Goal: Transaction & Acquisition: Obtain resource

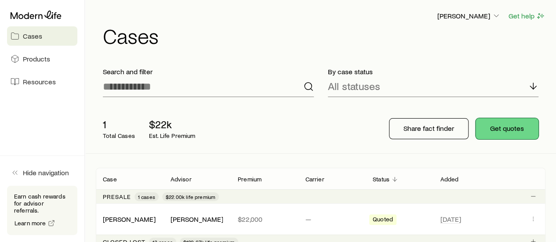
click at [515, 129] on button "Get quotes" at bounding box center [506, 128] width 63 height 21
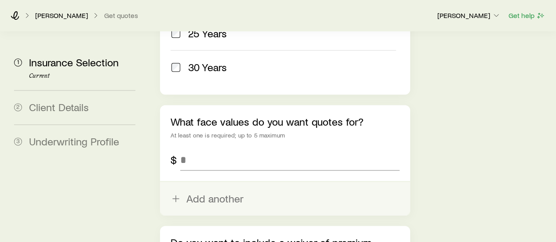
scroll to position [564, 0]
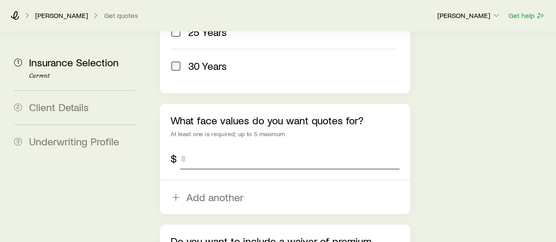
click at [261, 148] on input "tel" at bounding box center [289, 158] width 219 height 21
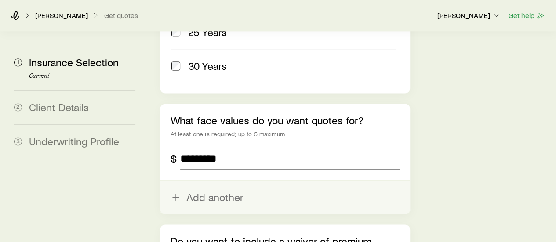
type input "*********"
click at [222, 181] on button "Add another" at bounding box center [285, 197] width 250 height 33
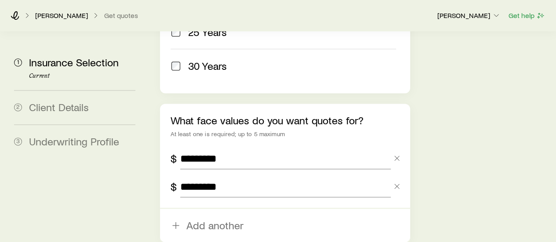
type input "*********"
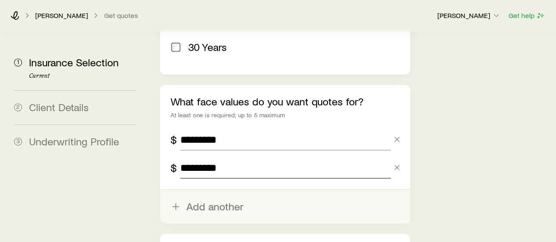
scroll to position [680, 0]
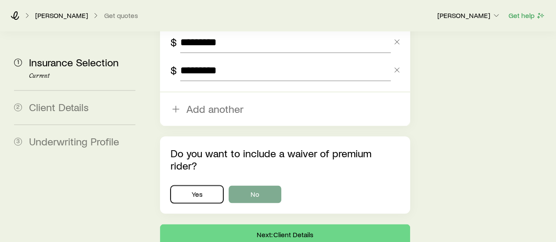
drag, startPoint x: 218, startPoint y: 132, endPoint x: 250, endPoint y: 139, distance: 33.3
click at [250, 185] on div "Yes No" at bounding box center [284, 194] width 228 height 18
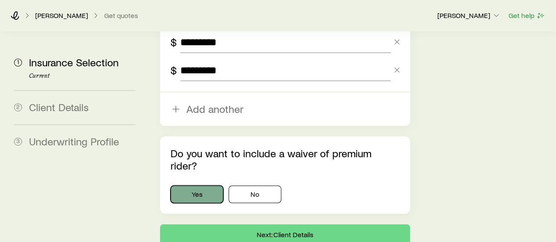
click at [202, 185] on button "Yes" at bounding box center [196, 194] width 53 height 18
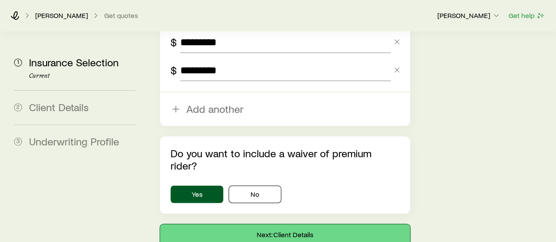
click at [317, 224] on button "Next: Client Details" at bounding box center [285, 234] width 250 height 21
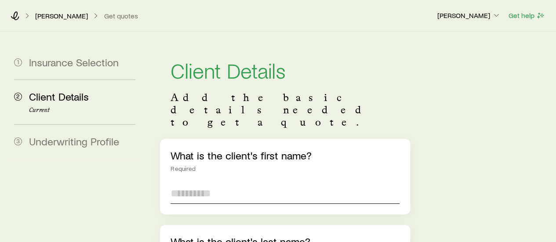
click at [311, 183] on input "text" at bounding box center [284, 193] width 228 height 21
type input "********"
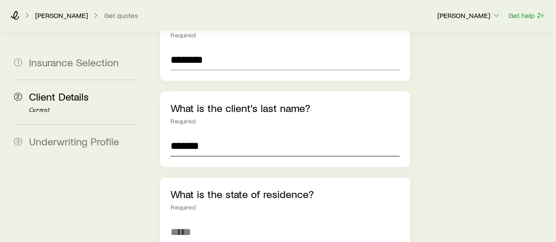
type input "*******"
click at [251, 221] on input at bounding box center [284, 231] width 228 height 21
type input "**********"
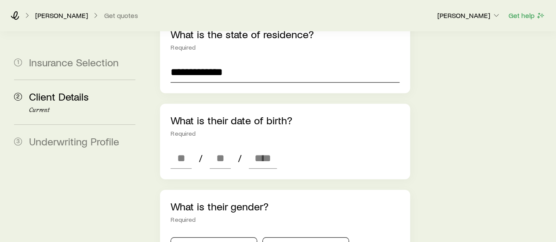
scroll to position [295, 0]
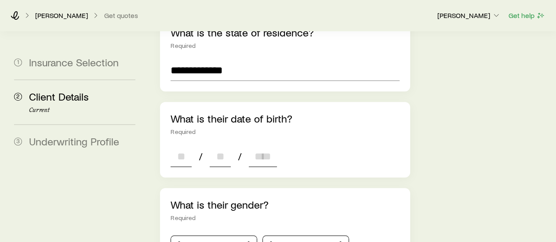
click at [185, 146] on input at bounding box center [180, 156] width 21 height 21
type input "**"
type input "****"
type input "*"
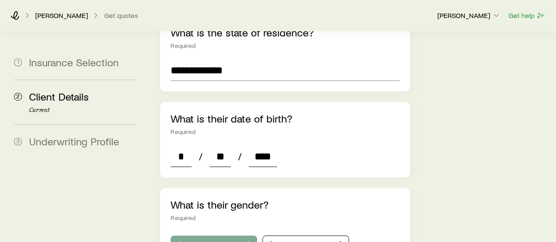
type input "****"
click at [207, 235] on button "[DEMOGRAPHIC_DATA]" at bounding box center [213, 244] width 87 height 18
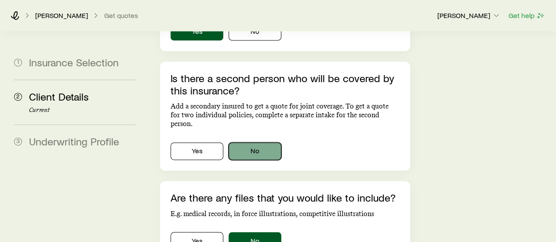
click at [265, 142] on button "No" at bounding box center [254, 151] width 53 height 18
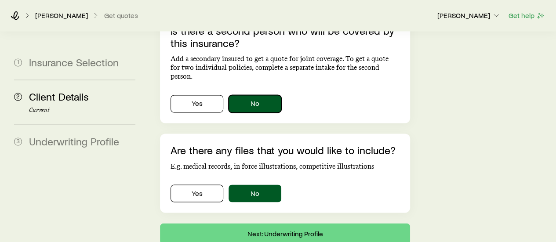
scroll to position [681, 0]
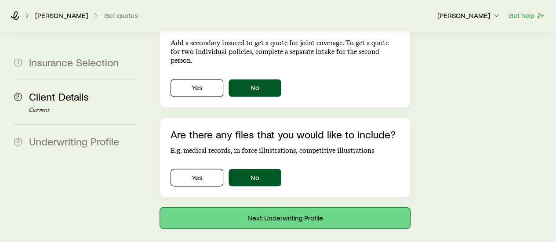
click at [344, 207] on button "Next: Underwriting Profile" at bounding box center [285, 217] width 250 height 21
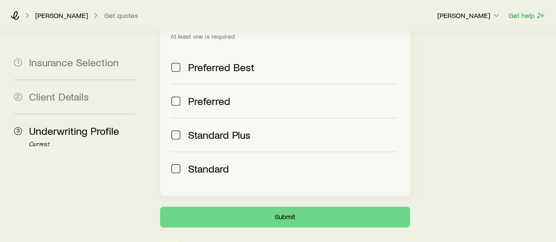
scroll to position [429, 0]
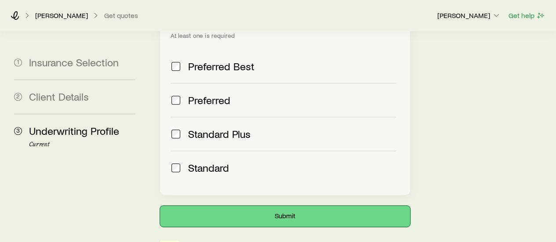
click at [354, 206] on button "Submit" at bounding box center [285, 216] width 250 height 21
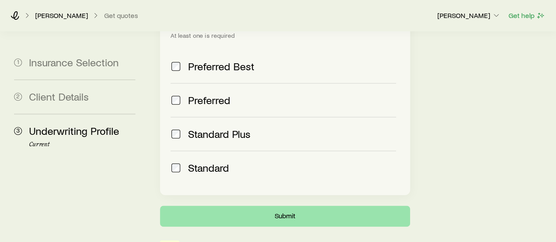
scroll to position [0, 0]
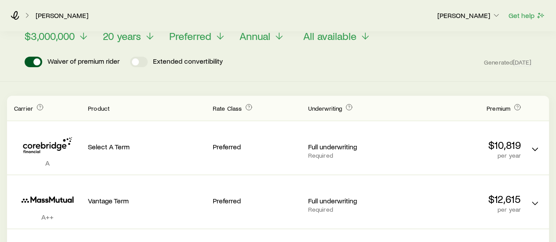
scroll to position [64, 0]
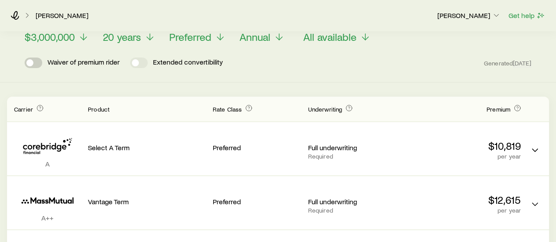
click at [30, 59] on span at bounding box center [29, 62] width 7 height 7
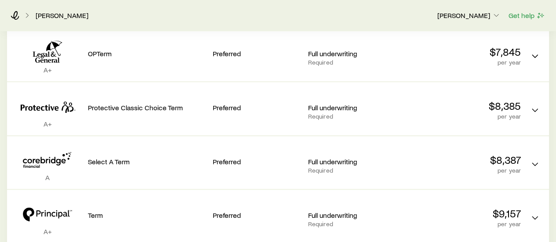
scroll to position [163, 0]
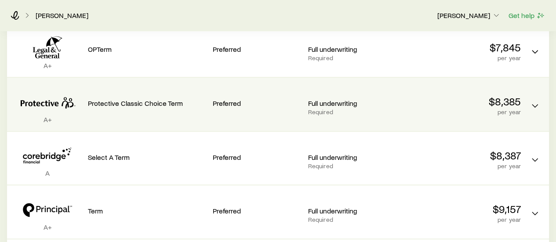
click at [431, 99] on p "$8,385" at bounding box center [462, 101] width 118 height 12
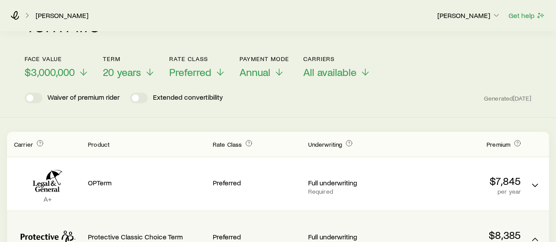
scroll to position [0, 0]
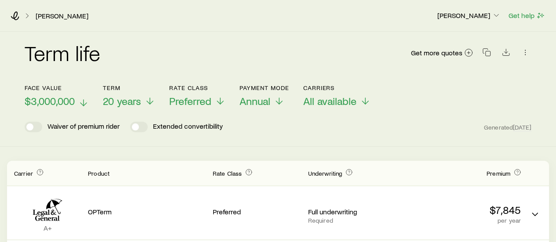
click at [83, 101] on line at bounding box center [83, 103] width 0 height 6
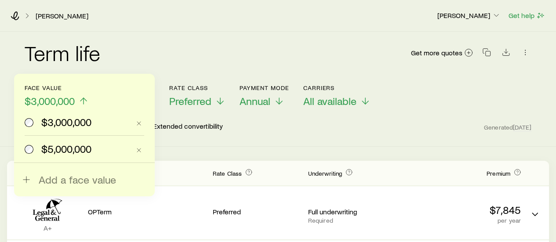
click at [94, 183] on span "Add a face value" at bounding box center [77, 180] width 77 height 12
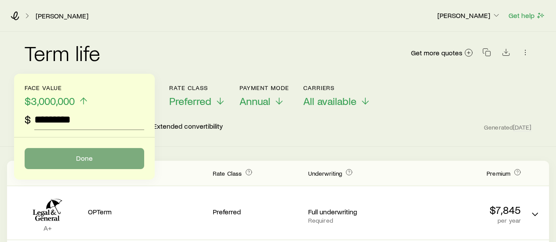
type input "*********"
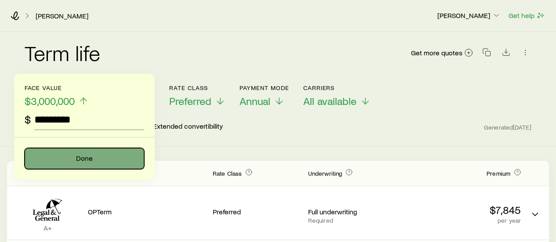
click at [94, 155] on button "Done" at bounding box center [84, 158] width 119 height 21
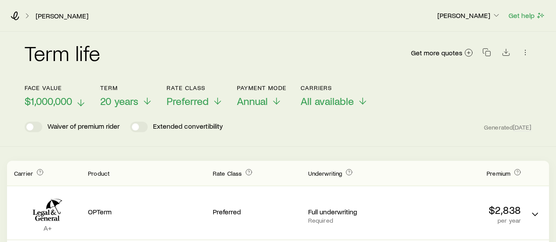
click at [81, 101] on icon at bounding box center [81, 103] width 11 height 11
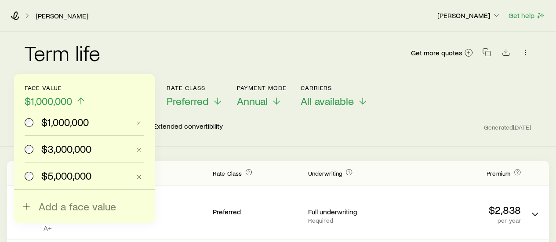
click at [81, 101] on icon at bounding box center [81, 101] width 11 height 11
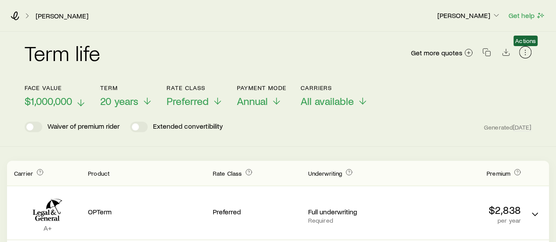
click at [524, 57] on button "button" at bounding box center [525, 52] width 12 height 12
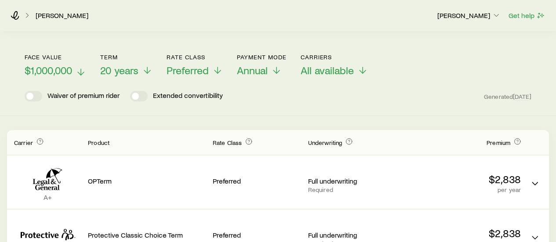
scroll to position [17, 0]
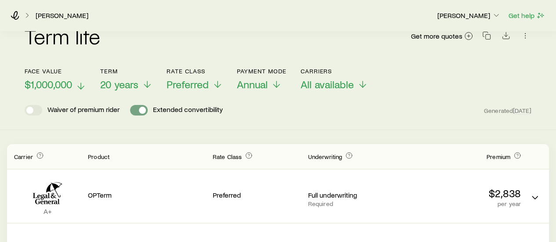
click at [142, 112] on span at bounding box center [142, 110] width 7 height 7
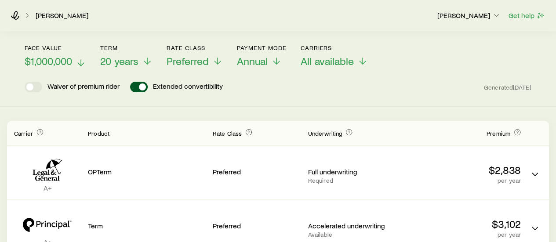
scroll to position [0, 0]
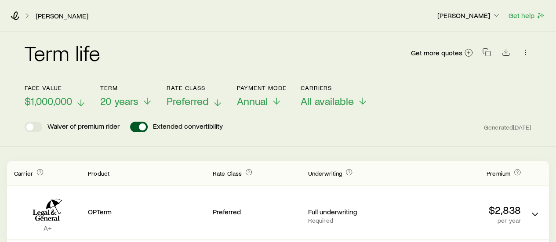
click at [218, 100] on icon at bounding box center [217, 103] width 11 height 11
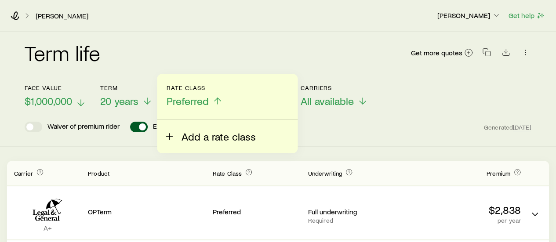
click at [213, 138] on span "Add a rate class" at bounding box center [218, 136] width 74 height 12
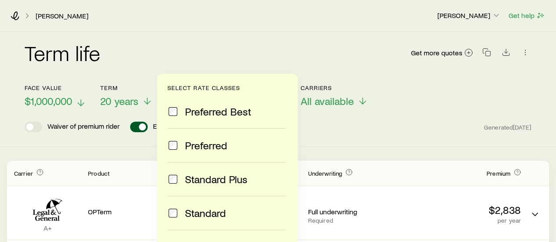
click at [322, 138] on div "Term life Get more quotes Face value $1,000,000 Term 20 years Rate Class Prefer…" at bounding box center [278, 89] width 556 height 115
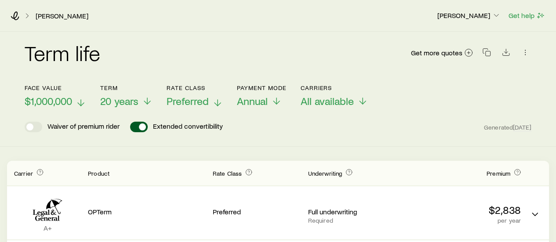
click at [216, 103] on icon at bounding box center [217, 103] width 11 height 11
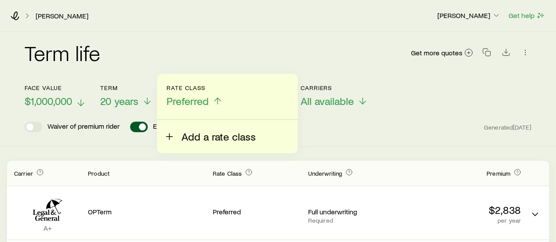
click at [212, 138] on span "Add a rate class" at bounding box center [218, 136] width 74 height 12
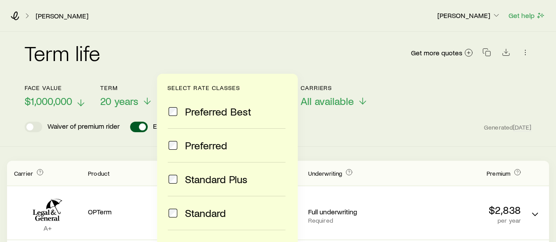
click at [179, 113] on div "Preferred Best" at bounding box center [226, 111] width 118 height 12
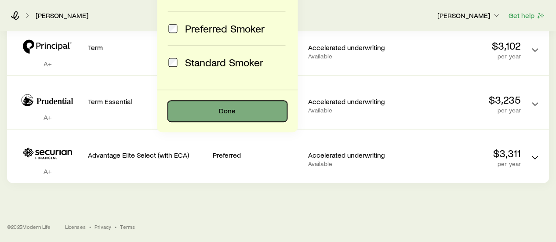
click at [254, 108] on button "Done" at bounding box center [226, 111] width 119 height 21
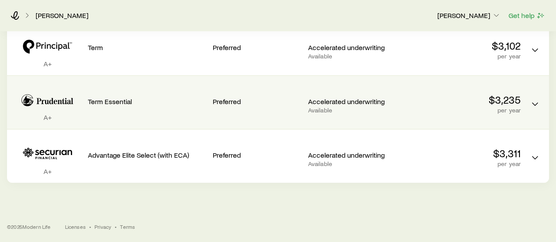
scroll to position [0, 0]
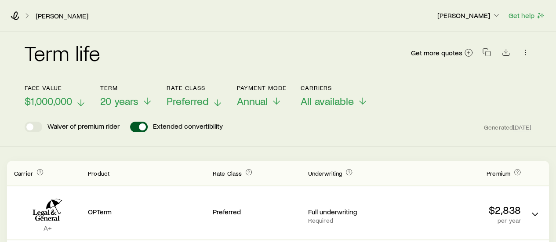
click at [369, 121] on header "Face value $1,000,000 Term 20 years Rate Class Preferred Payment Mode Annual Ca…" at bounding box center [278, 108] width 507 height 48
click at [214, 100] on icon at bounding box center [217, 103] width 11 height 11
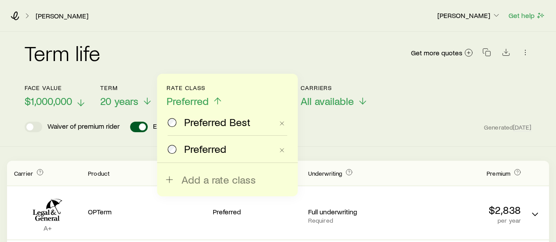
click at [221, 119] on span "Preferred Best" at bounding box center [217, 122] width 66 height 12
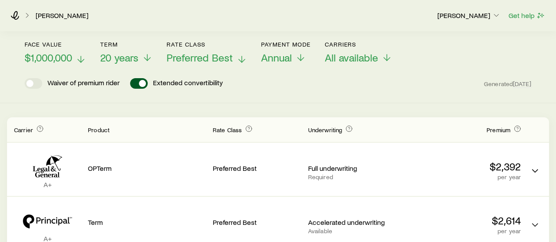
scroll to position [36, 0]
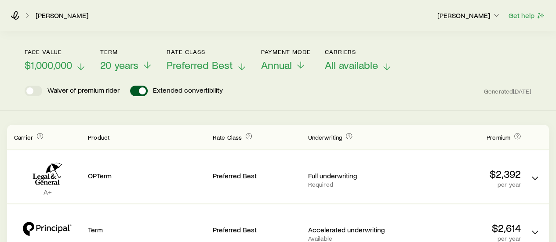
click at [339, 65] on span "All available" at bounding box center [351, 65] width 53 height 12
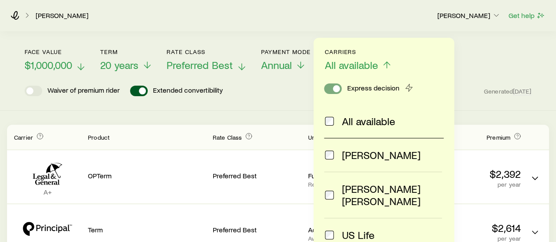
click at [336, 87] on span at bounding box center [336, 88] width 7 height 7
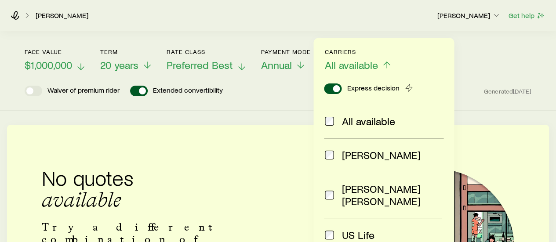
click at [329, 91] on span at bounding box center [333, 88] width 18 height 11
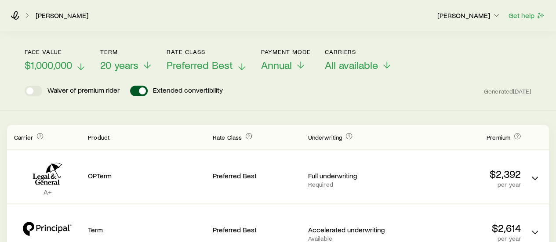
click at [272, 86] on div "Waiver of premium rider Extended convertibility Generated [DATE]" at bounding box center [278, 91] width 507 height 11
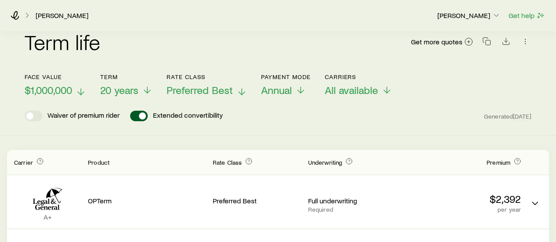
scroll to position [0, 0]
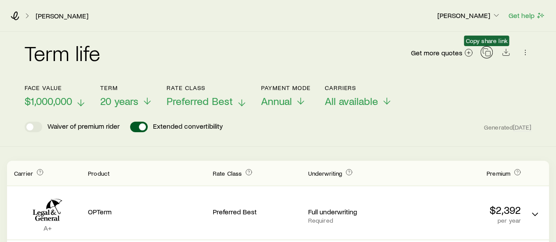
click at [488, 53] on icon "button" at bounding box center [486, 52] width 9 height 9
drag, startPoint x: 126, startPoint y: 114, endPoint x: 174, endPoint y: 74, distance: 63.0
click at [181, 74] on div "Term life Get more quotes" at bounding box center [278, 58] width 507 height 53
